Goal: Information Seeking & Learning: Learn about a topic

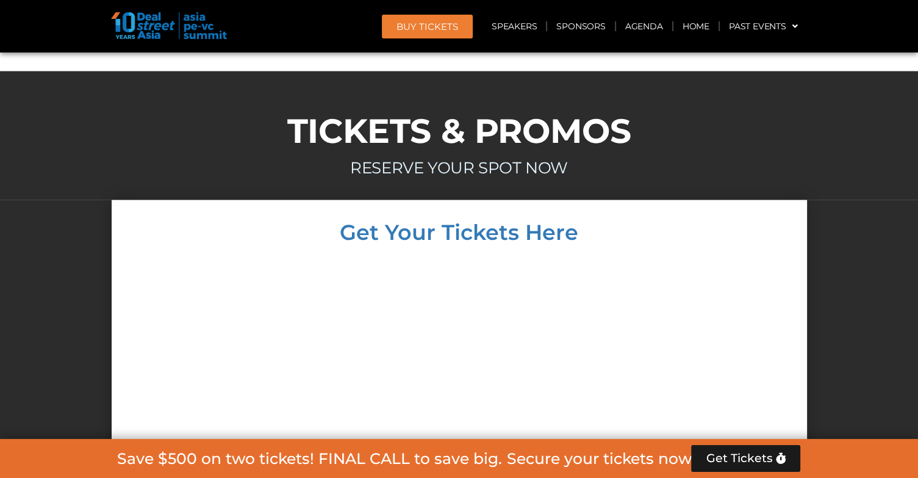
scroll to position [7032, 0]
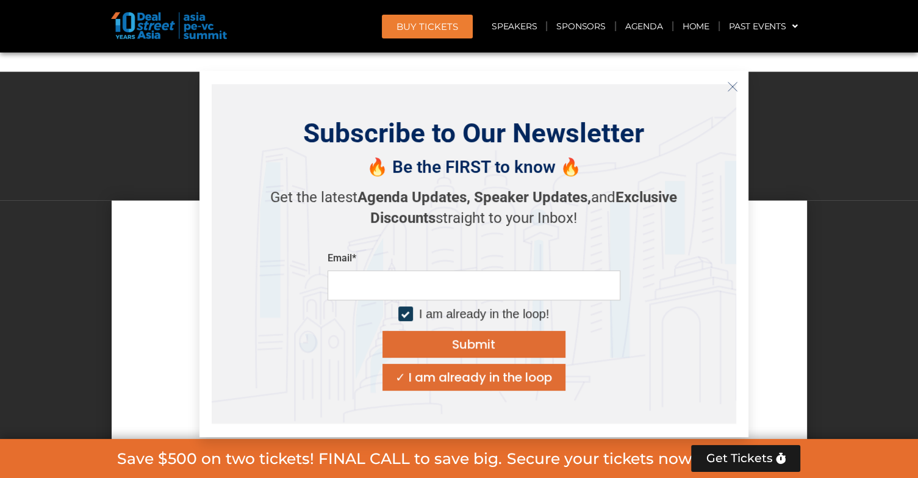
click at [466, 381] on div "✓ I am already in the loop" at bounding box center [473, 377] width 157 height 12
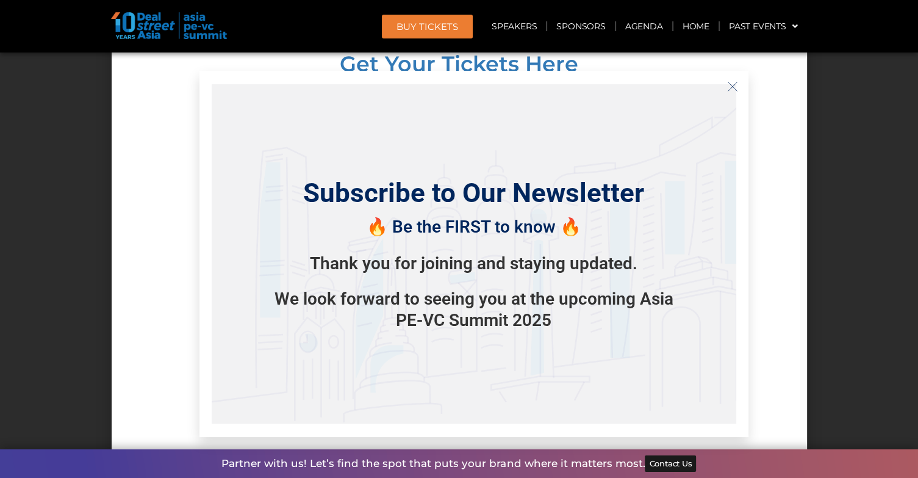
scroll to position [7202, 0]
click at [734, 90] on icon "Close" at bounding box center [732, 86] width 11 height 11
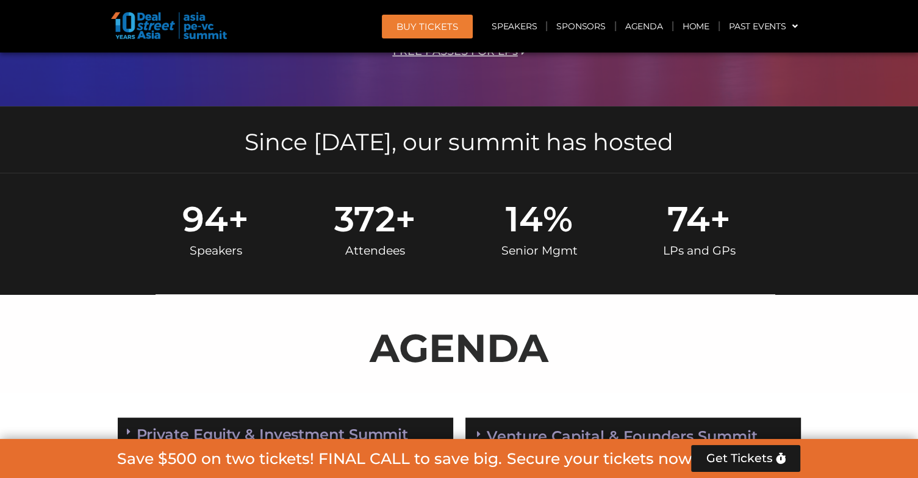
scroll to position [0, 0]
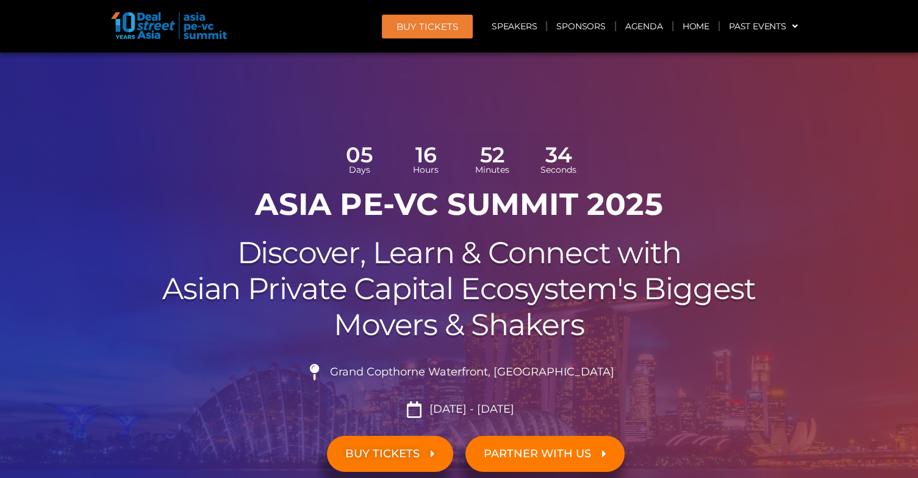
drag, startPoint x: 534, startPoint y: 415, endPoint x: 224, endPoint y: 115, distance: 431.8
click at [224, 115] on section "05 Days 16 Hours 52 Minutes 34 Seconds ASIA PE-VC Summit 2025 Discover, Learn &…" at bounding box center [459, 307] width 918 height 510
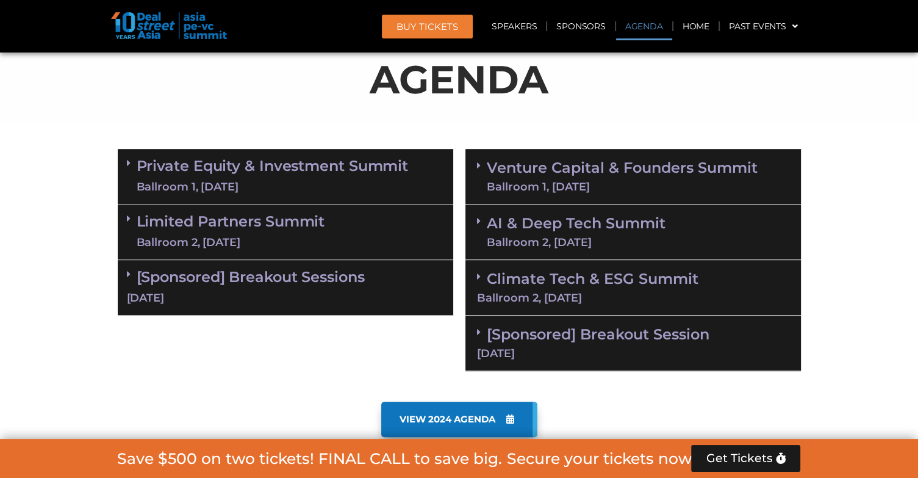
scroll to position [727, 0]
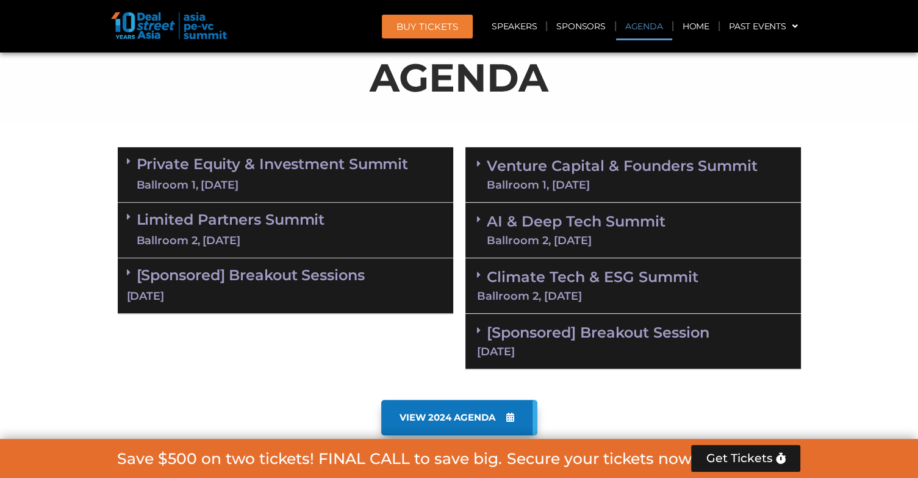
click at [132, 156] on span at bounding box center [132, 161] width 10 height 10
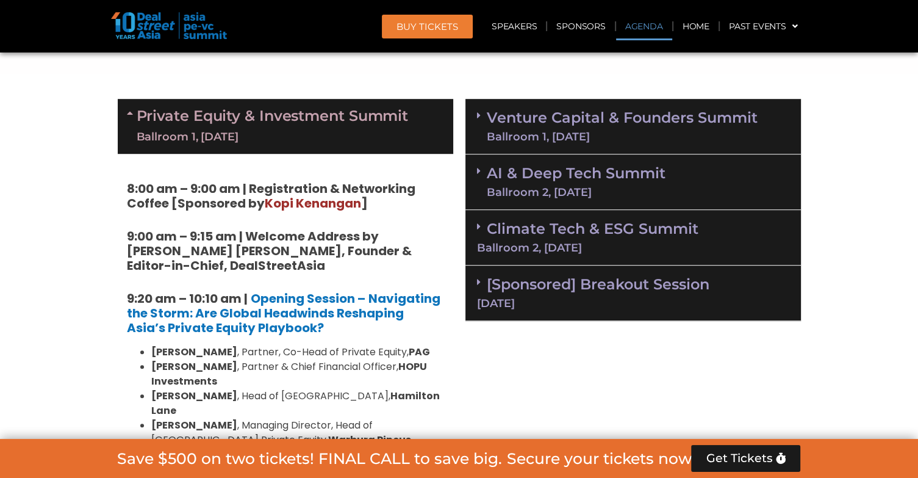
scroll to position [774, 0]
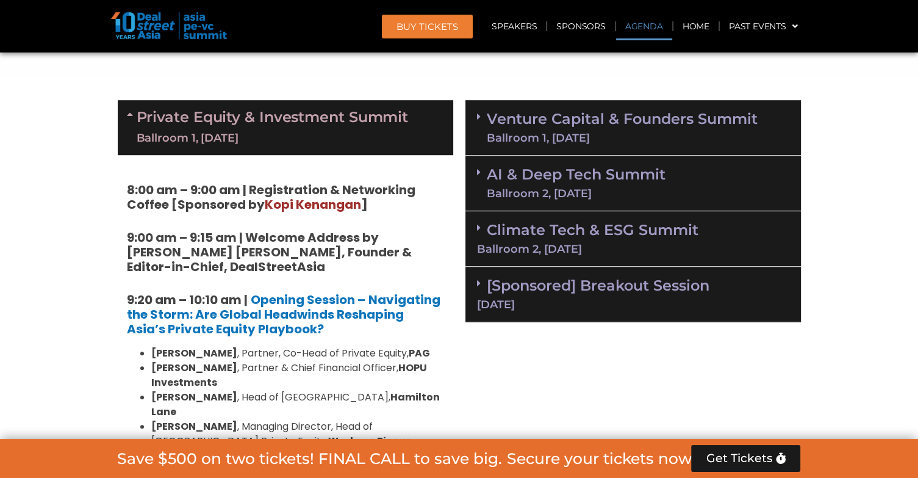
click at [131, 109] on icon at bounding box center [132, 114] width 10 height 10
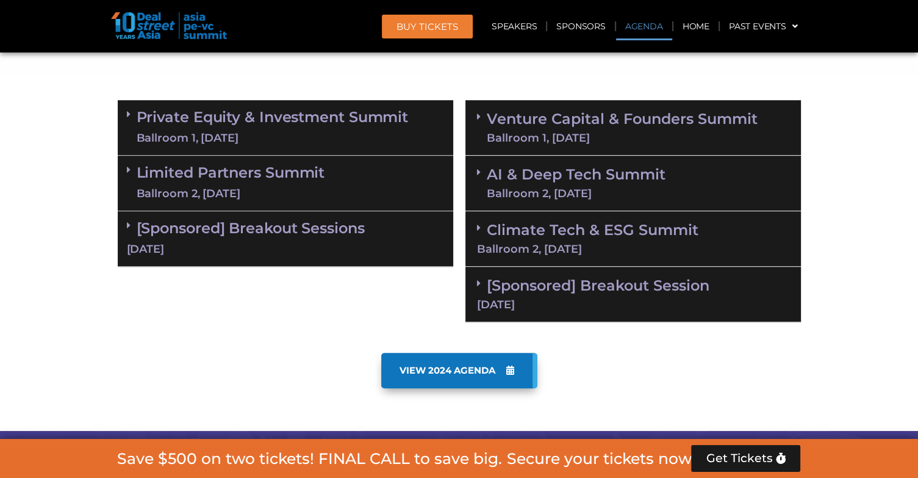
click at [79, 387] on section "VIEW 2024 AGENDA" at bounding box center [459, 389] width 918 height 84
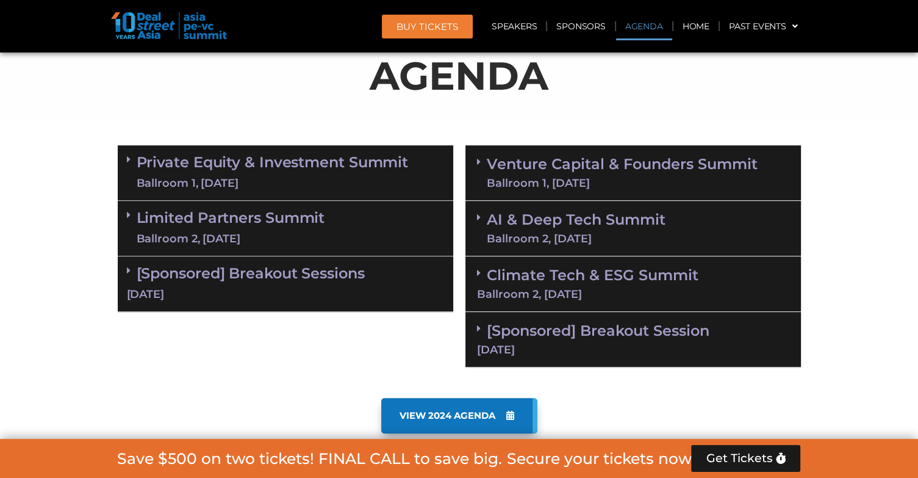
scroll to position [730, 0]
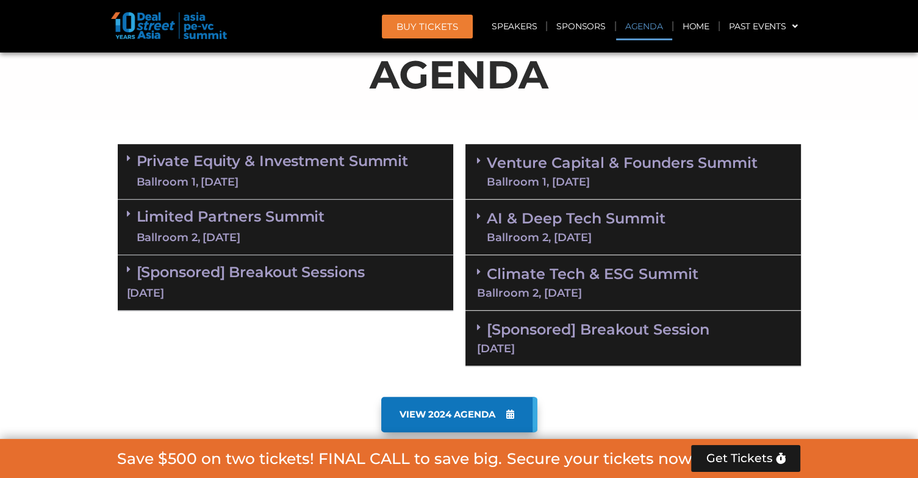
click at [46, 241] on section "Private Equity & Investment Summit Ballroom 1, [DATE] 8:00 am – 9:00 am | Regis…" at bounding box center [459, 255] width 918 height 234
click at [63, 189] on section "Private Equity & Investment Summit Ballroom 1, [DATE] 8:00 am – 9:00 am | Regis…" at bounding box center [459, 255] width 918 height 234
click at [55, 163] on section "Private Equity & Investment Summit Ballroom 1, [DATE] 8:00 am – 9:00 am | Regis…" at bounding box center [459, 255] width 918 height 234
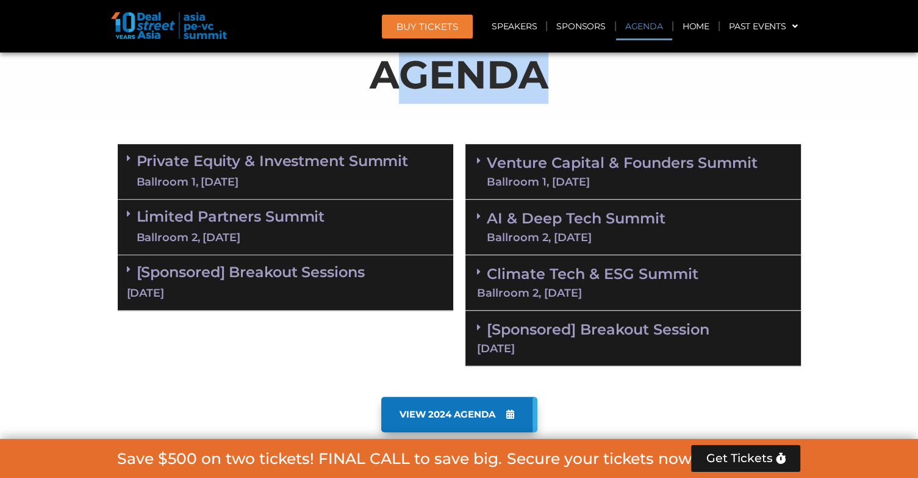
drag, startPoint x: 385, startPoint y: 75, endPoint x: 559, endPoint y: 82, distance: 174.0
click at [559, 82] on p "AGENDA" at bounding box center [459, 74] width 683 height 59
click at [508, 98] on p "AGENDA" at bounding box center [459, 74] width 683 height 59
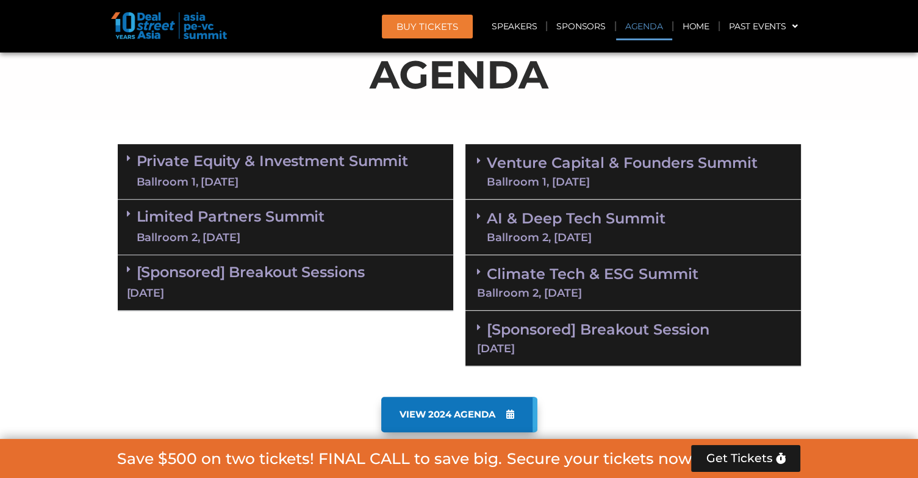
click at [508, 98] on p "AGENDA" at bounding box center [459, 74] width 683 height 59
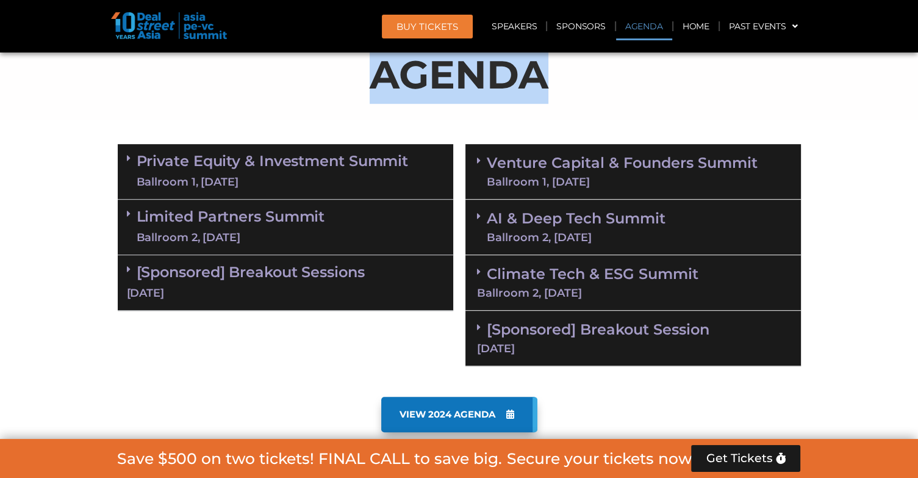
click at [508, 98] on p "AGENDA" at bounding box center [459, 74] width 683 height 59
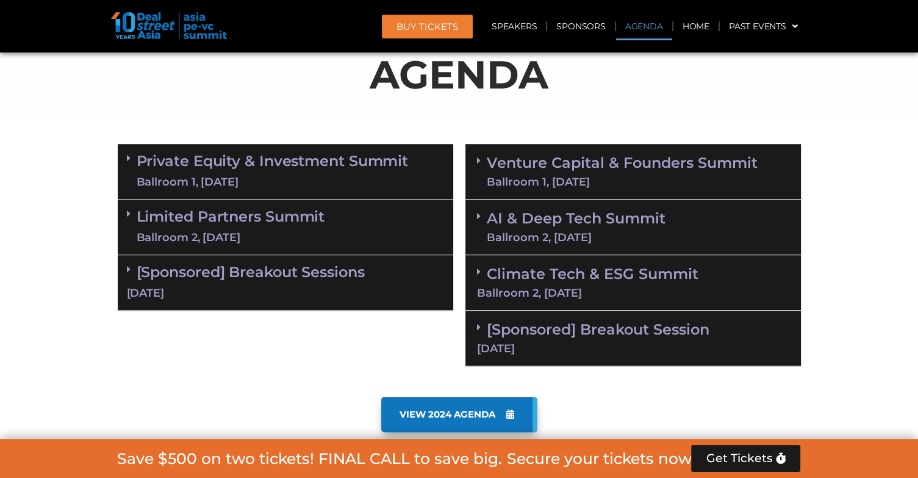
click at [198, 423] on div "VIEW 2024 AGENDA" at bounding box center [459, 414] width 683 height 35
click at [12, 260] on section "Private Equity & Investment Summit Ballroom 1, [DATE] 8:00 am – 9:00 am | Regis…" at bounding box center [459, 255] width 918 height 234
